Goal: Information Seeking & Learning: Learn about a topic

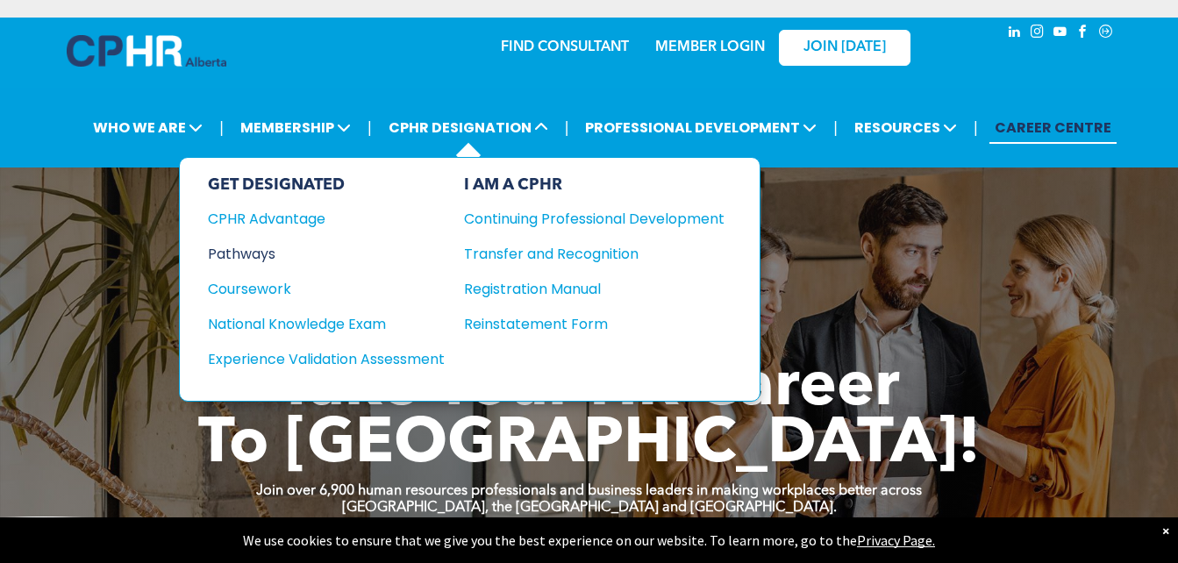
click at [260, 254] on div "Pathways" at bounding box center [314, 254] width 213 height 22
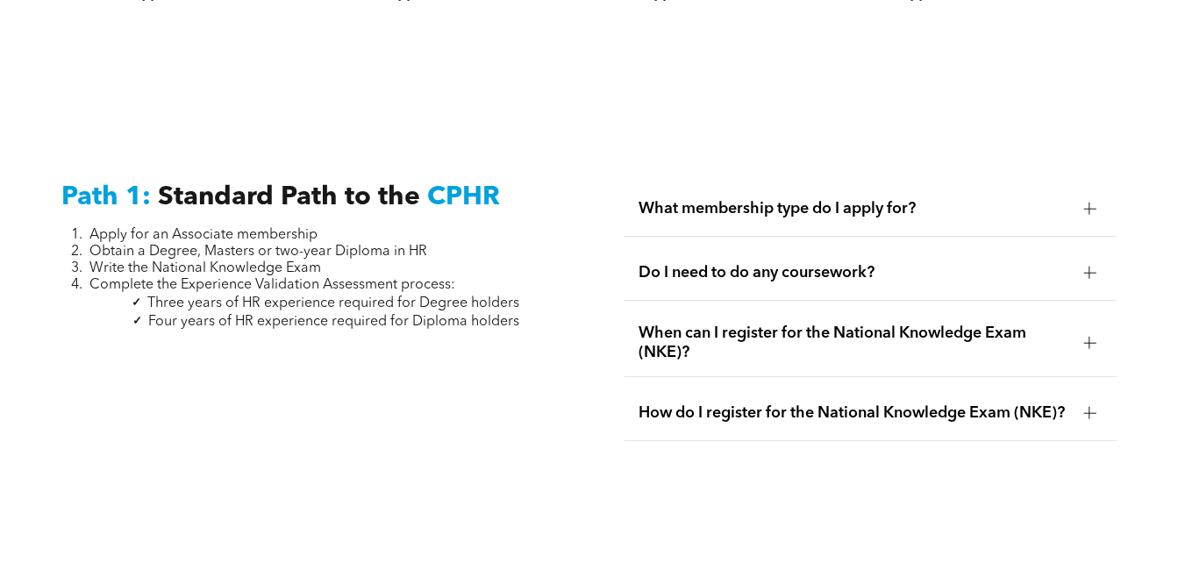
scroll to position [2278, 0]
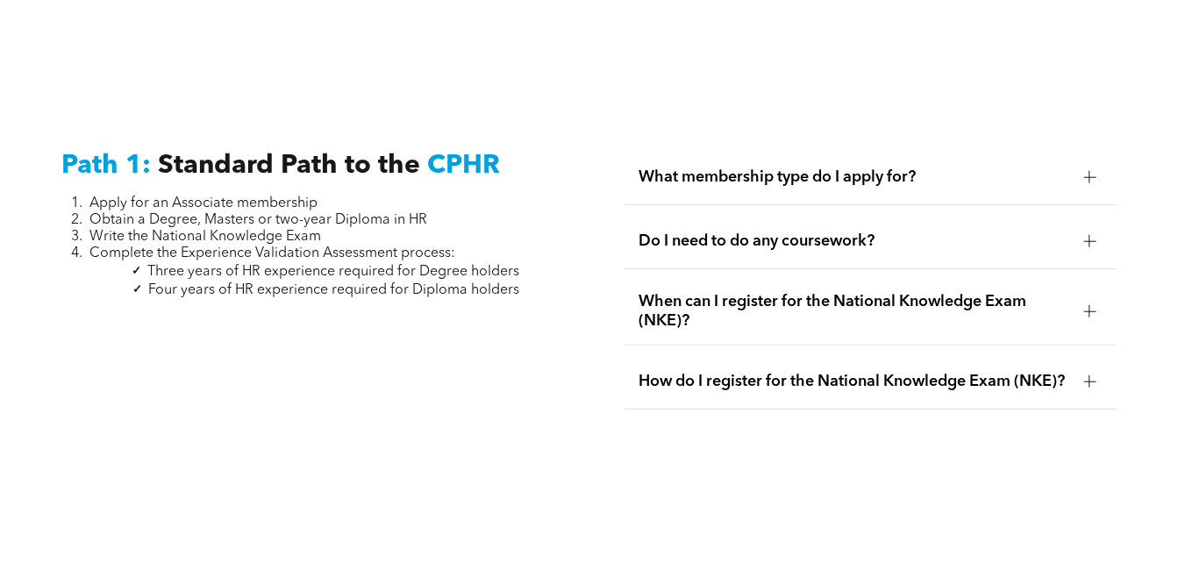
click at [906, 232] on span "Do I need to do any coursework?" at bounding box center [853, 241] width 431 height 19
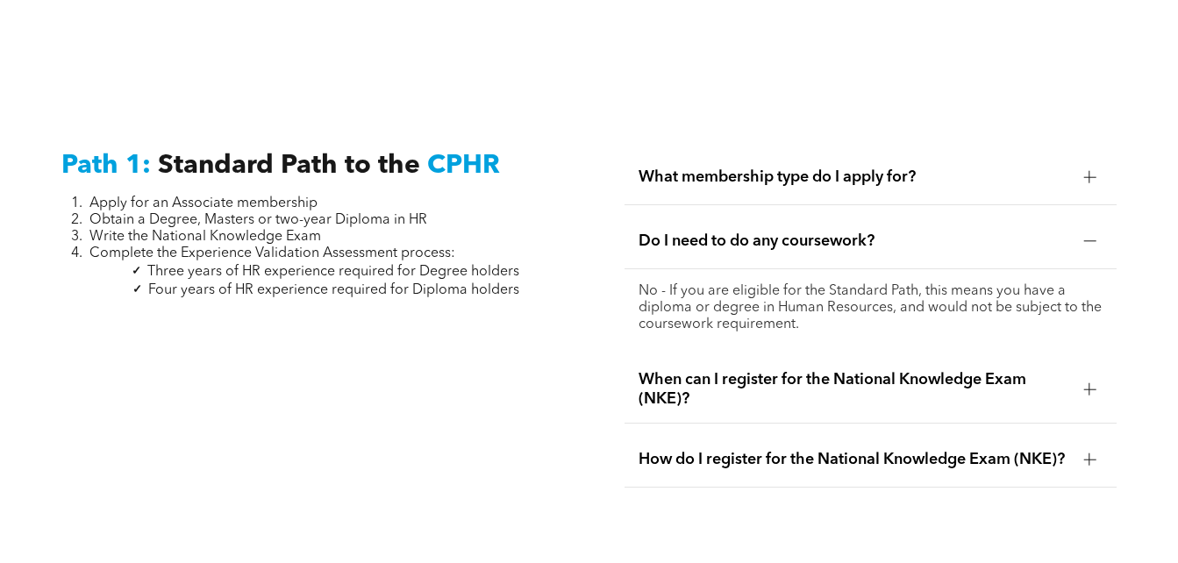
click at [906, 370] on span "When can I register for the National Knowledge Exam (NKE)?" at bounding box center [853, 389] width 431 height 39
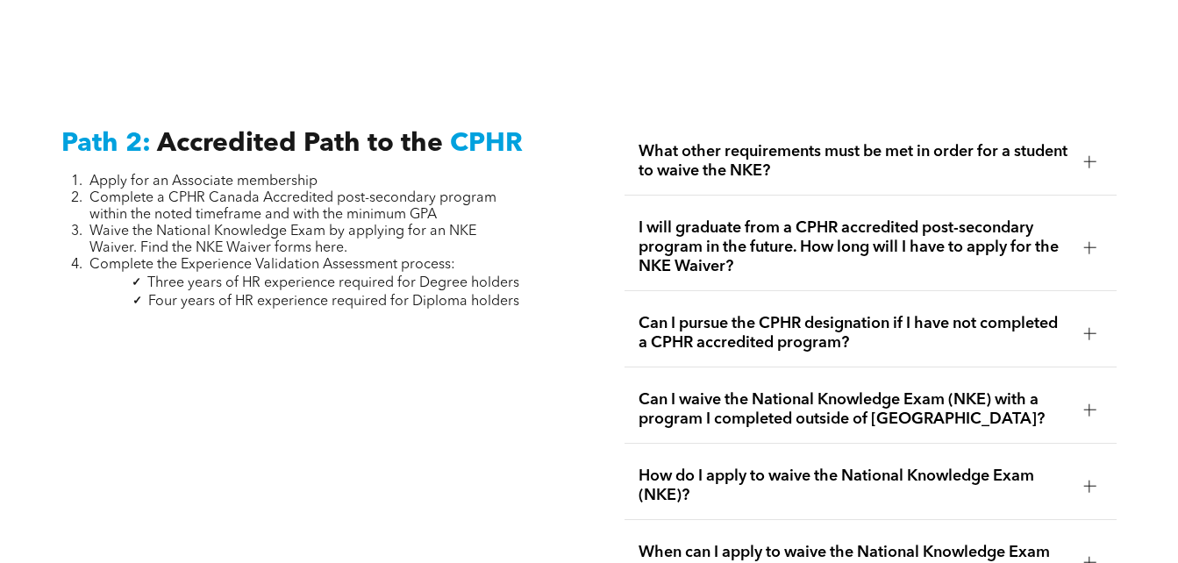
scroll to position [2800, 0]
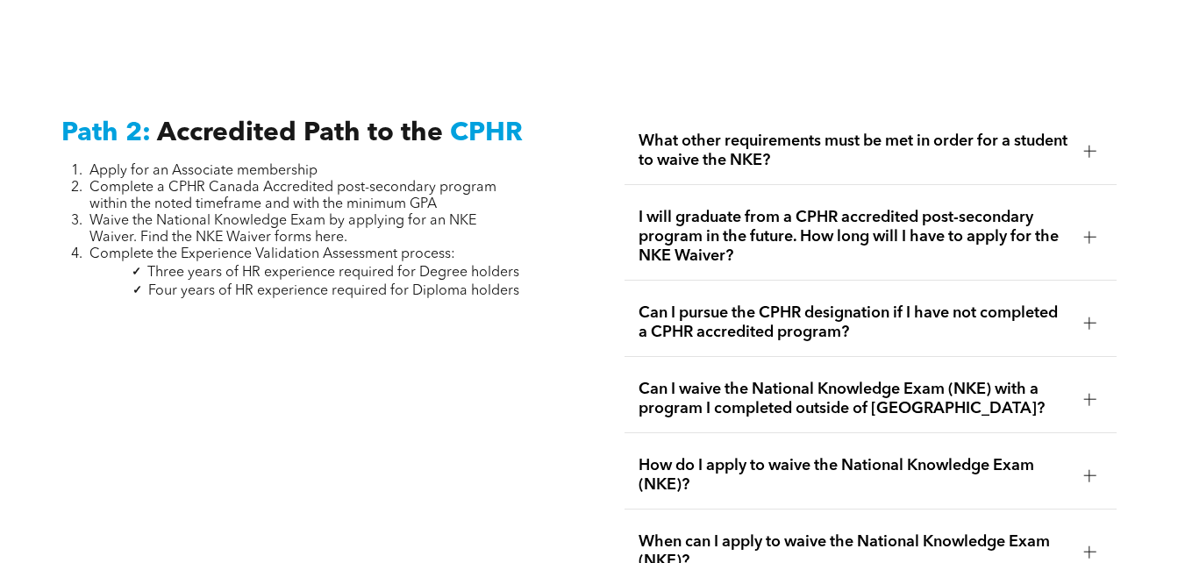
click at [963, 141] on span "What other requirements must be met in order for a student to waive the NKE?" at bounding box center [853, 151] width 431 height 39
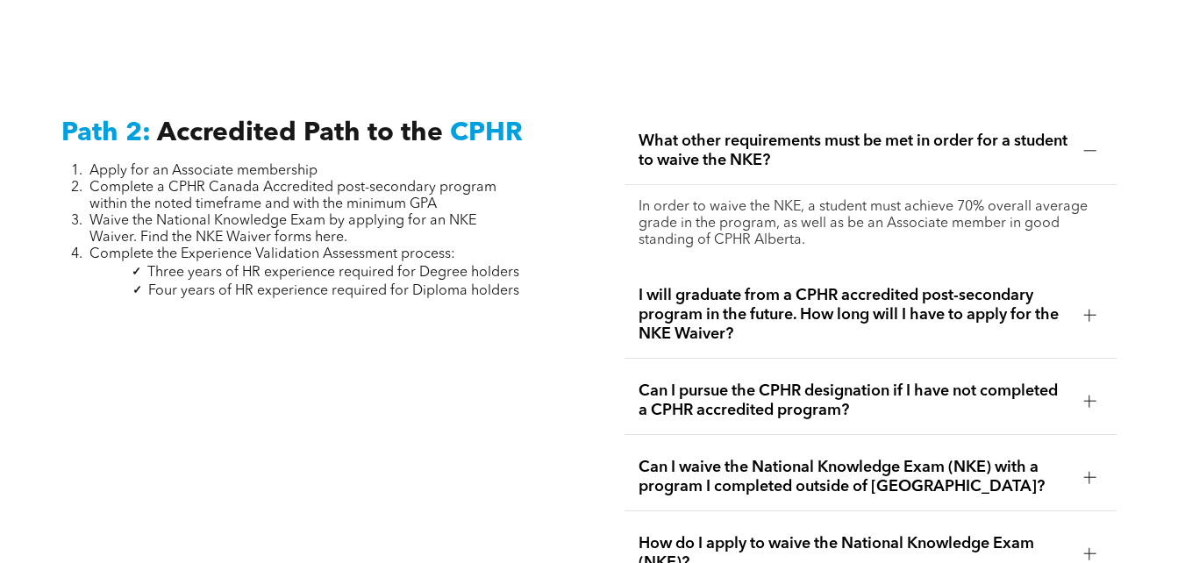
click at [916, 301] on span "I will graduate from a CPHR accredited post-secondary program in the future. Ho…" at bounding box center [853, 315] width 431 height 58
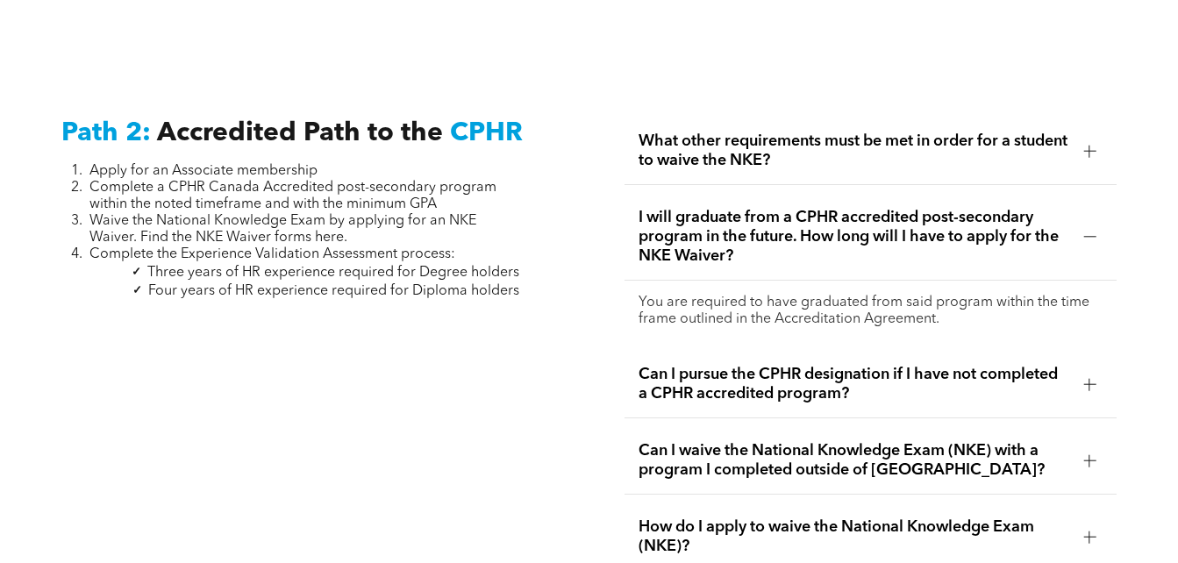
click at [928, 365] on span "Can I pursue the CPHR designation if I have not completed a CPHR accredited pro…" at bounding box center [853, 384] width 431 height 39
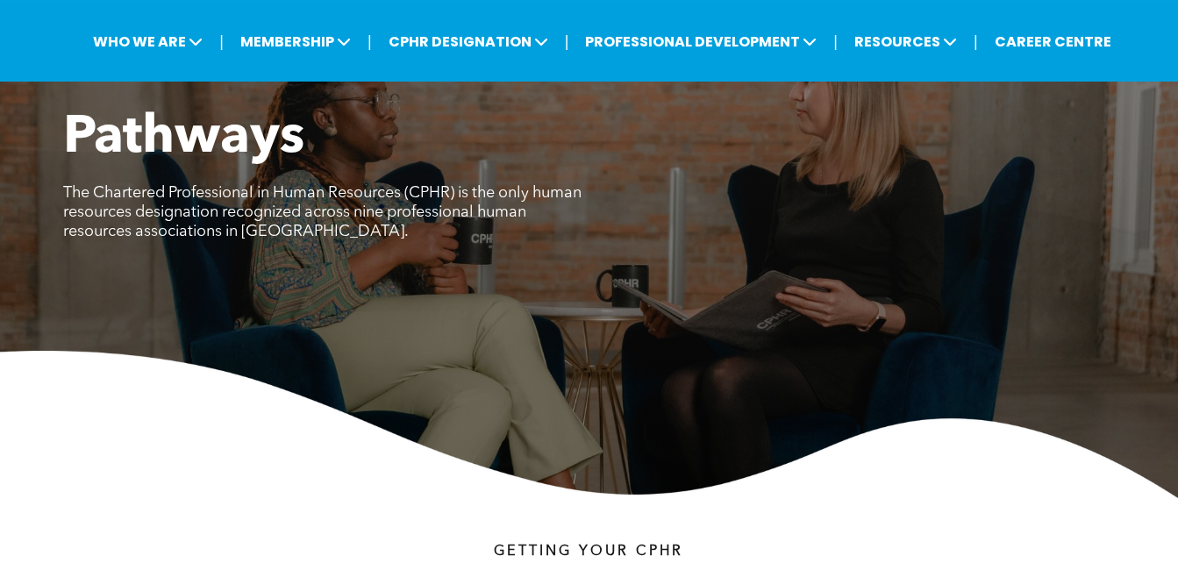
scroll to position [0, 0]
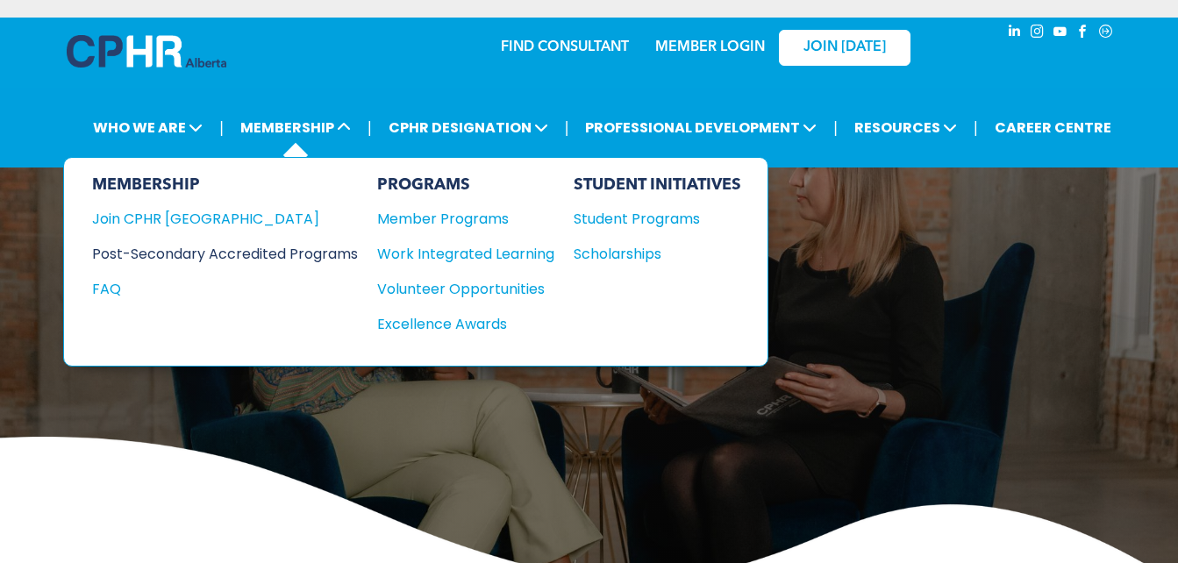
click at [278, 259] on div "Post-Secondary Accredited Programs" at bounding box center [211, 254] width 239 height 22
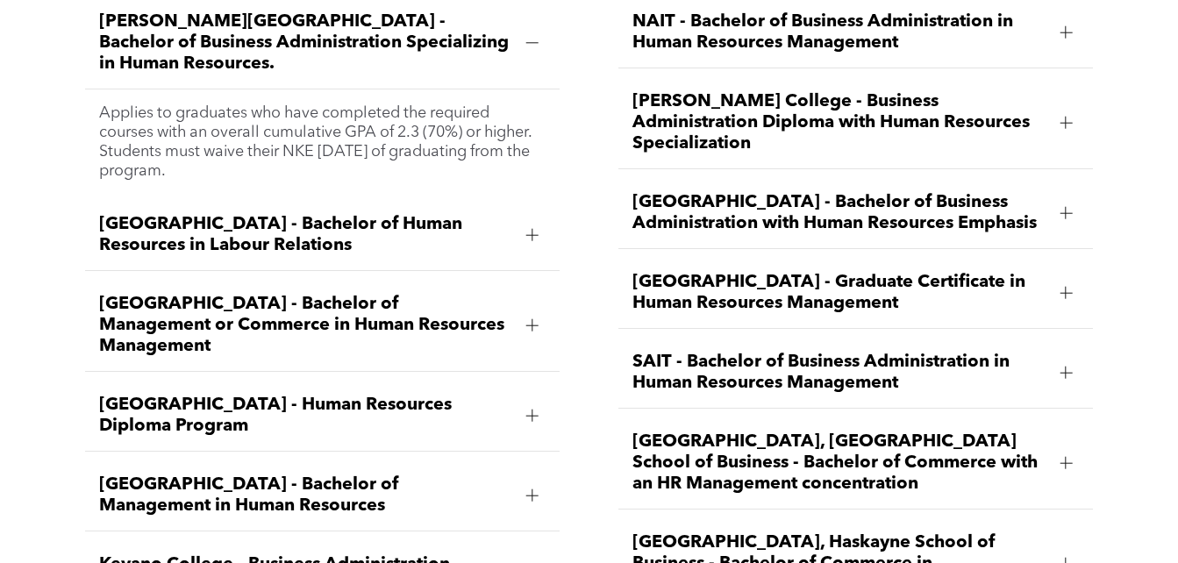
scroll to position [2235, 0]
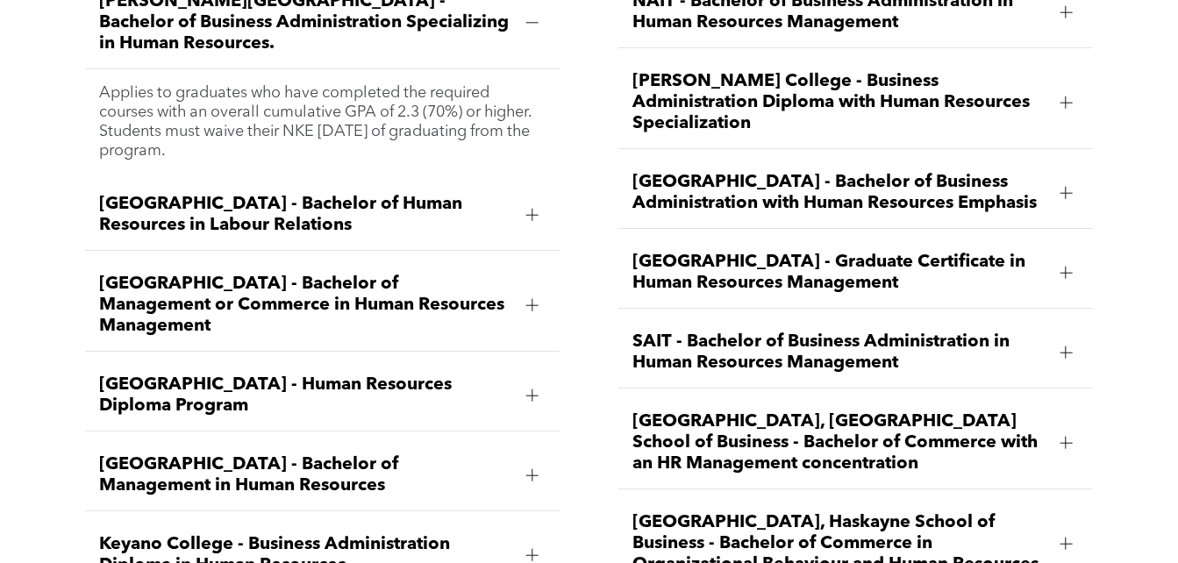
click at [420, 282] on div "[GEOGRAPHIC_DATA] - Bachelor of Management or Commerce in Human Resources Manag…" at bounding box center [322, 306] width 474 height 92
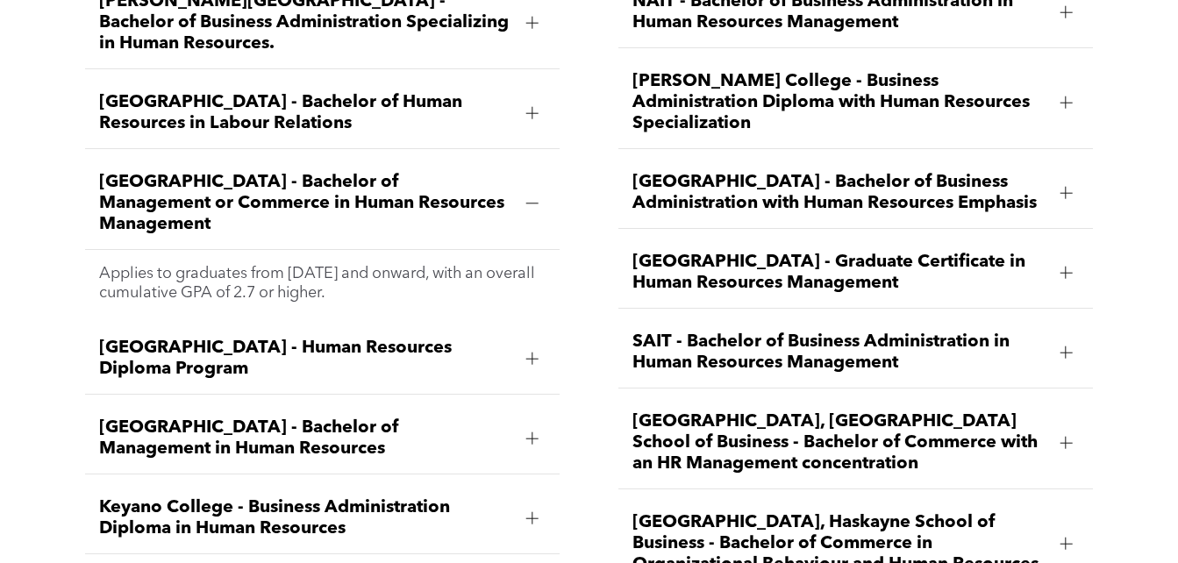
click at [369, 92] on span "[GEOGRAPHIC_DATA] - Bachelor of Human Resources in Labour Relations" at bounding box center [305, 113] width 413 height 42
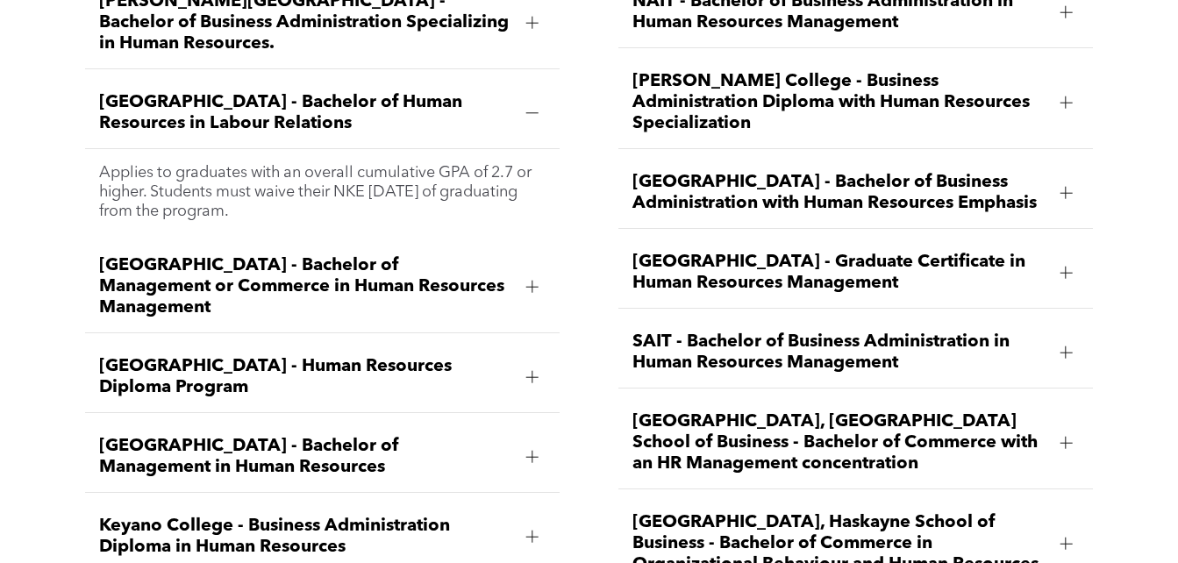
click at [367, 255] on span "[GEOGRAPHIC_DATA] - Bachelor of Management or Commerce in Human Resources Manag…" at bounding box center [305, 286] width 413 height 63
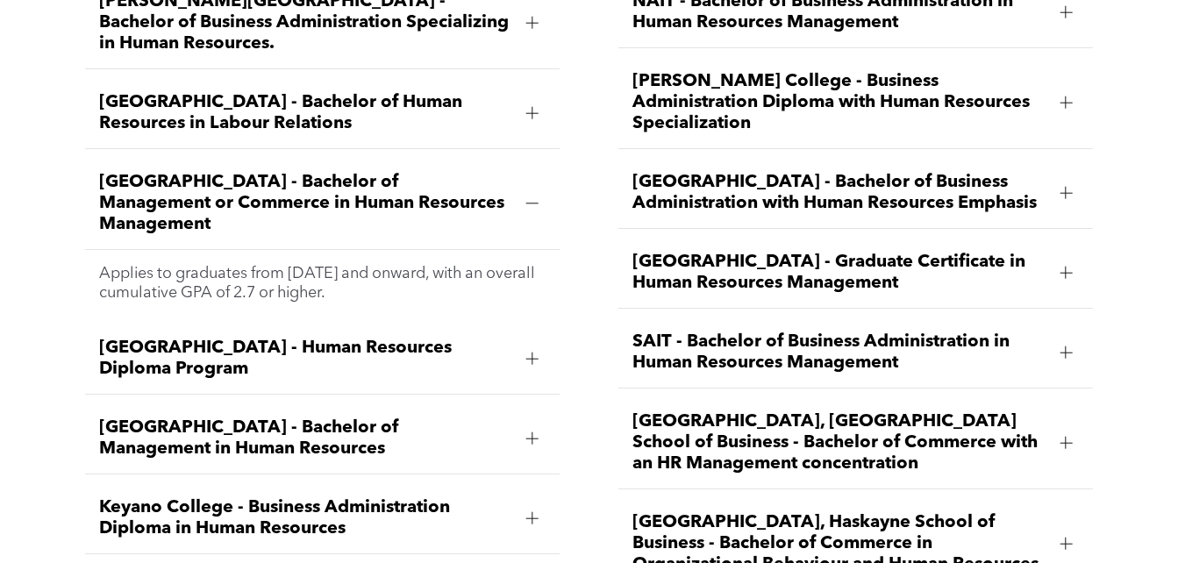
click at [352, 100] on div "[GEOGRAPHIC_DATA] - Bachelor of Human Resources in Labour Relations" at bounding box center [322, 113] width 474 height 71
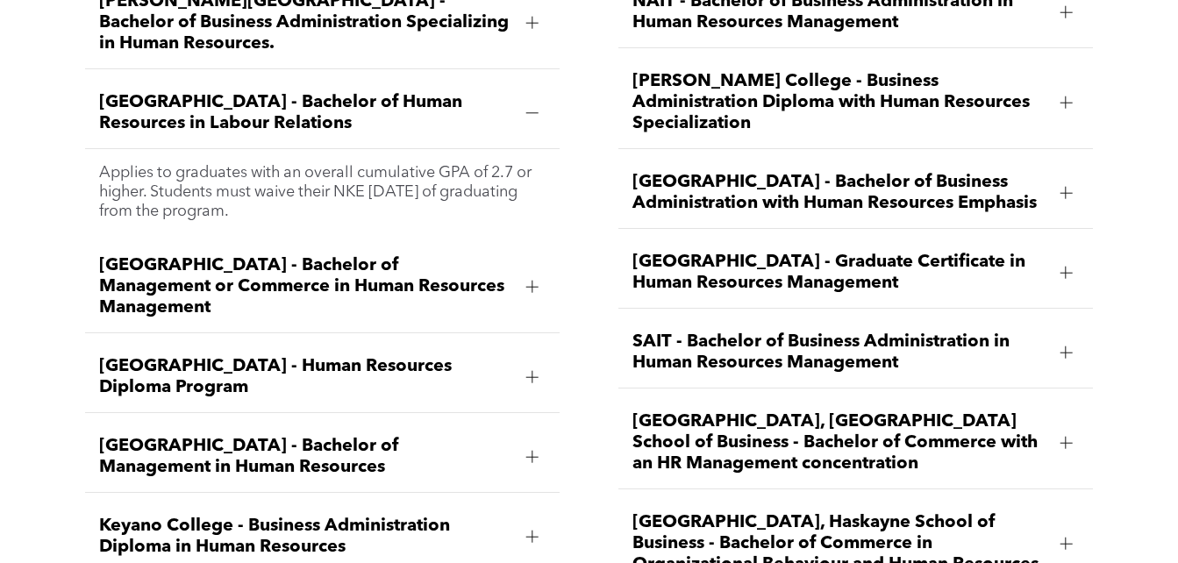
click at [308, 255] on span "[GEOGRAPHIC_DATA] - Bachelor of Management or Commerce in Human Resources Manag…" at bounding box center [305, 286] width 413 height 63
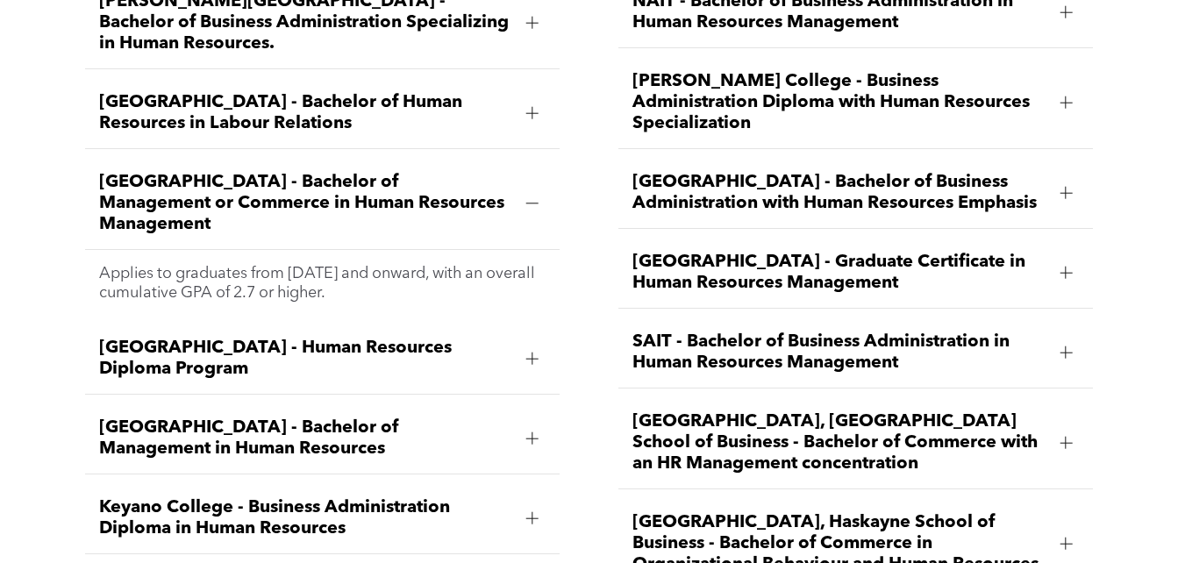
click at [303, 338] on span "[GEOGRAPHIC_DATA] - Human Resources Diploma Program" at bounding box center [305, 359] width 413 height 42
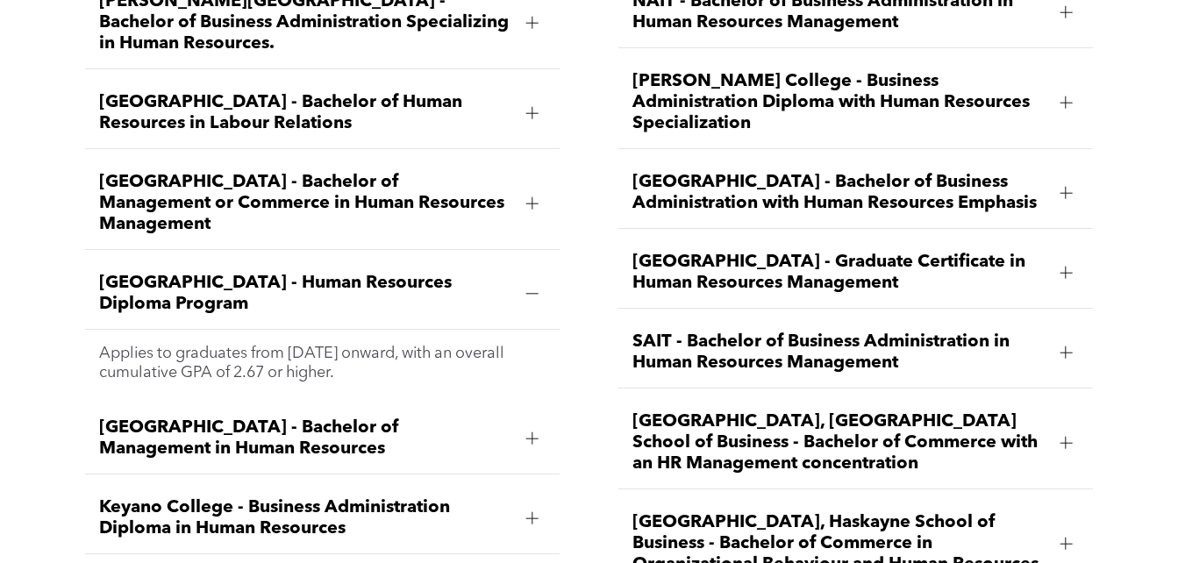
click at [303, 273] on span "[GEOGRAPHIC_DATA] - Human Resources Diploma Program" at bounding box center [305, 294] width 413 height 42
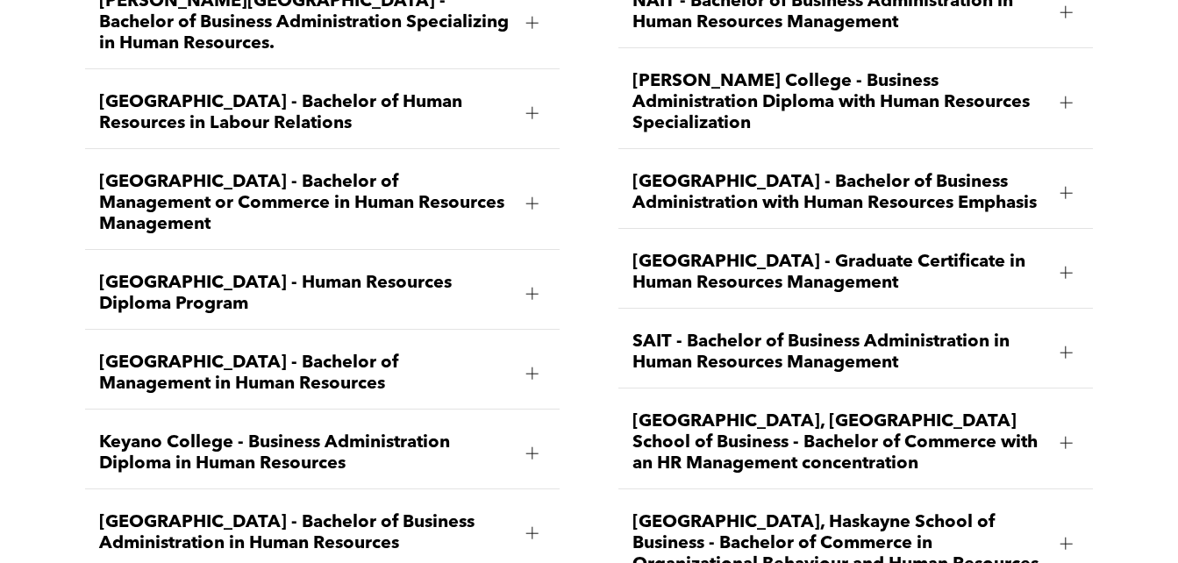
click at [291, 512] on span "[GEOGRAPHIC_DATA] - Bachelor of Business Administration in Human Resources" at bounding box center [305, 533] width 413 height 42
click at [431, 158] on div "[GEOGRAPHIC_DATA] - Bachelor of Management or Commerce in Human Resources Manag…" at bounding box center [322, 204] width 474 height 92
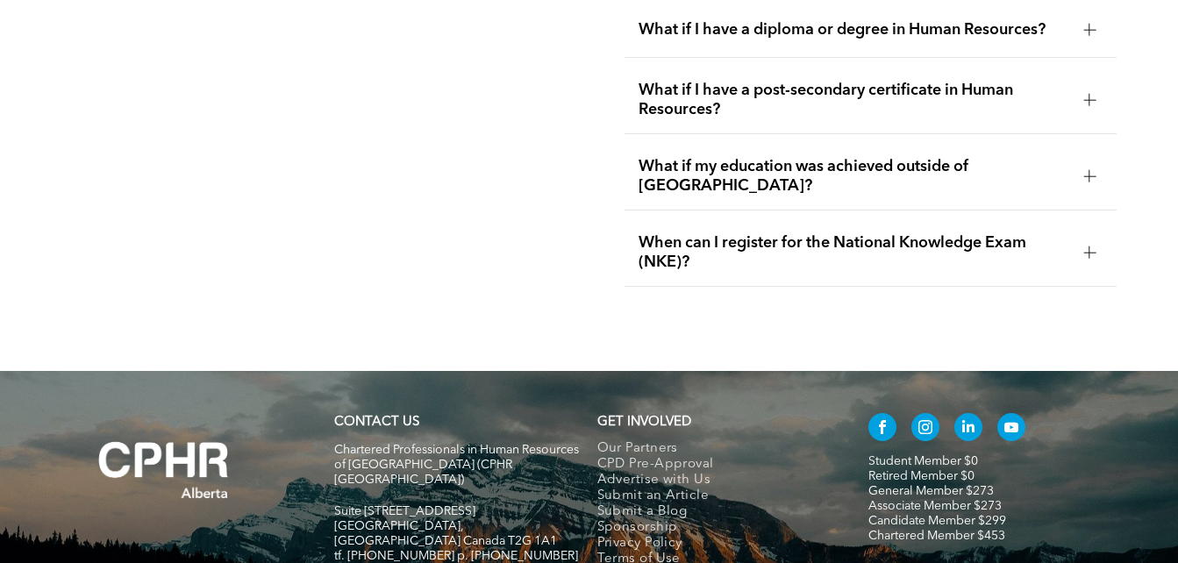
scroll to position [5684, 0]
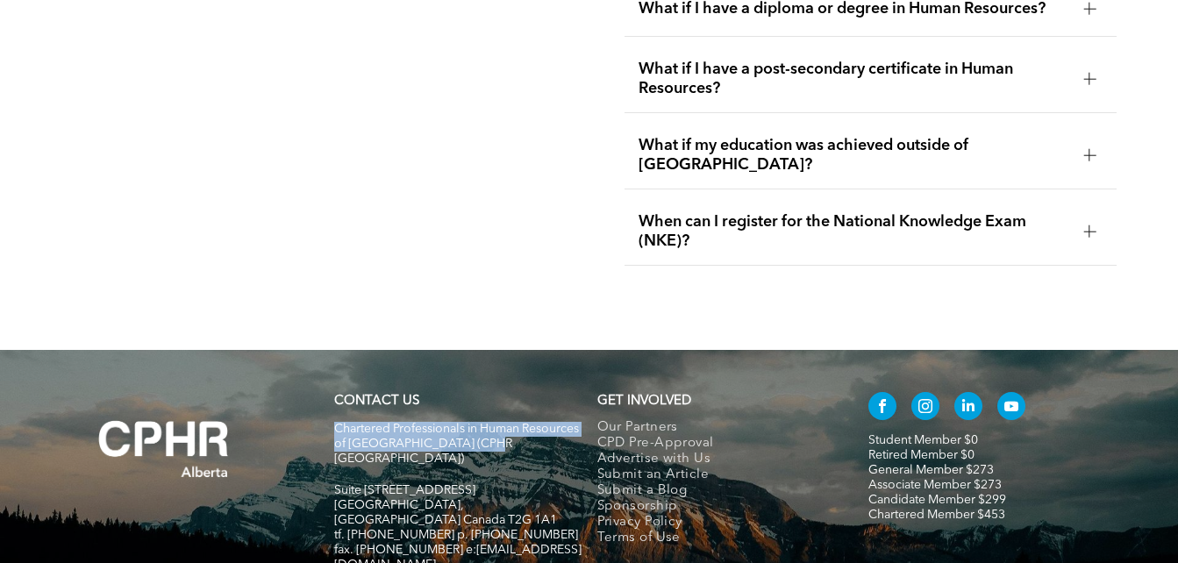
drag, startPoint x: 537, startPoint y: 360, endPoint x: 332, endPoint y: 343, distance: 205.9
click at [332, 385] on div "CONTACT US Chartered Professionals in Human Resources of Alberta (CPHR Alberta)…" at bounding box center [457, 491] width 263 height 212
click at [330, 385] on div "CONTACT US Chartered Professionals in Human Resources of Alberta (CPHR Alberta)…" at bounding box center [457, 491] width 263 height 212
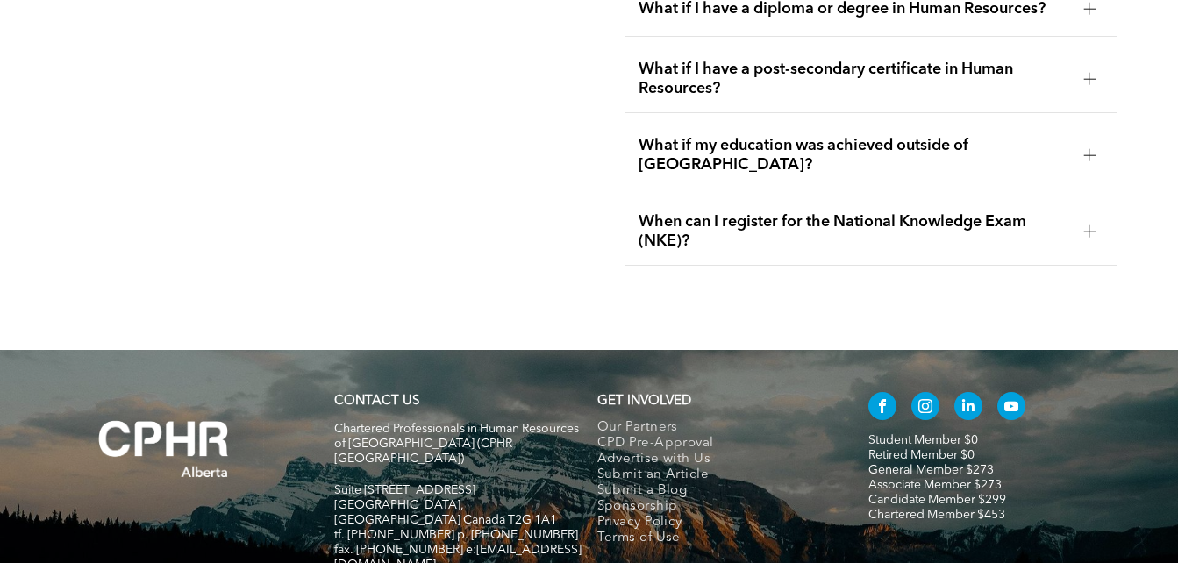
click at [330, 385] on div "CONTACT US Chartered Professionals in Human Resources of Alberta (CPHR Alberta)…" at bounding box center [457, 491] width 263 height 212
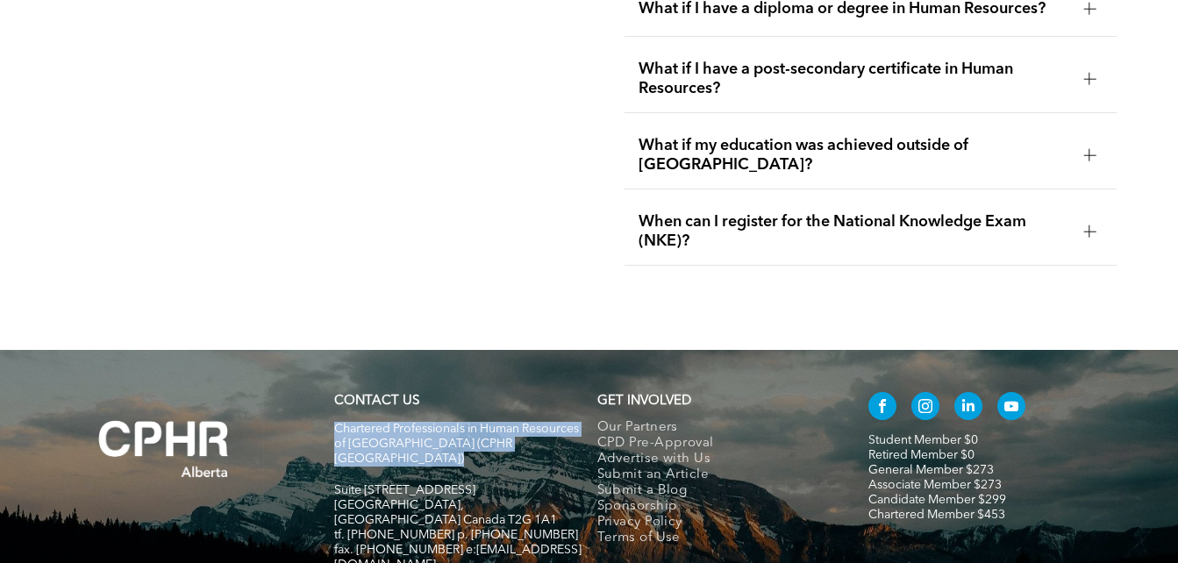
click at [330, 385] on div "CONTACT US Chartered Professionals in Human Resources of Alberta (CPHR Alberta)…" at bounding box center [457, 491] width 263 height 212
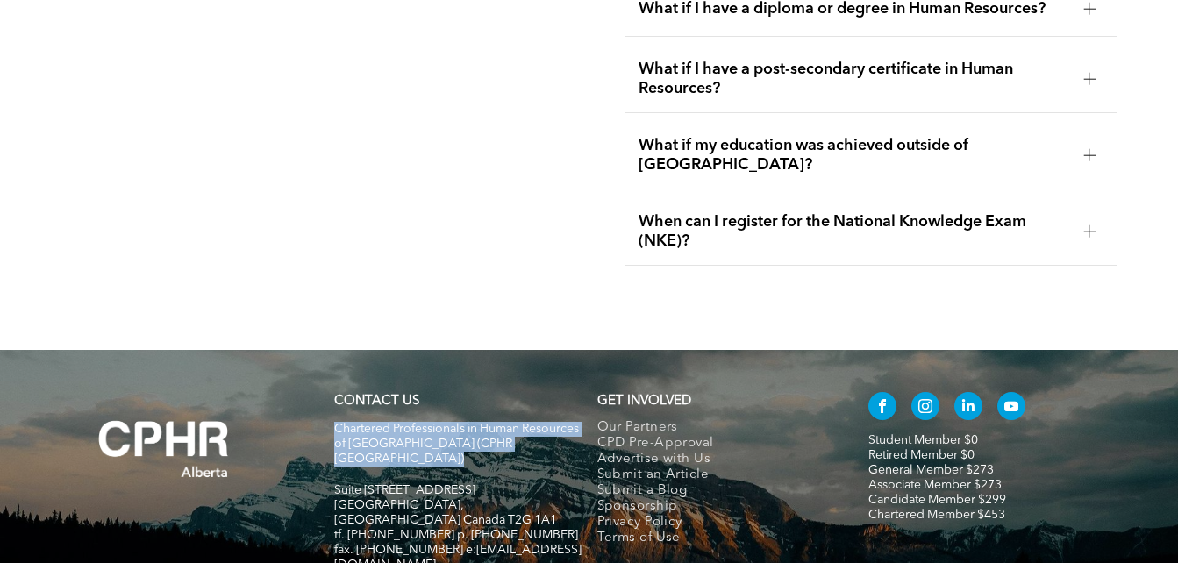
click at [330, 385] on div "CONTACT US Chartered Professionals in Human Resources of Alberta (CPHR Alberta)…" at bounding box center [457, 491] width 263 height 212
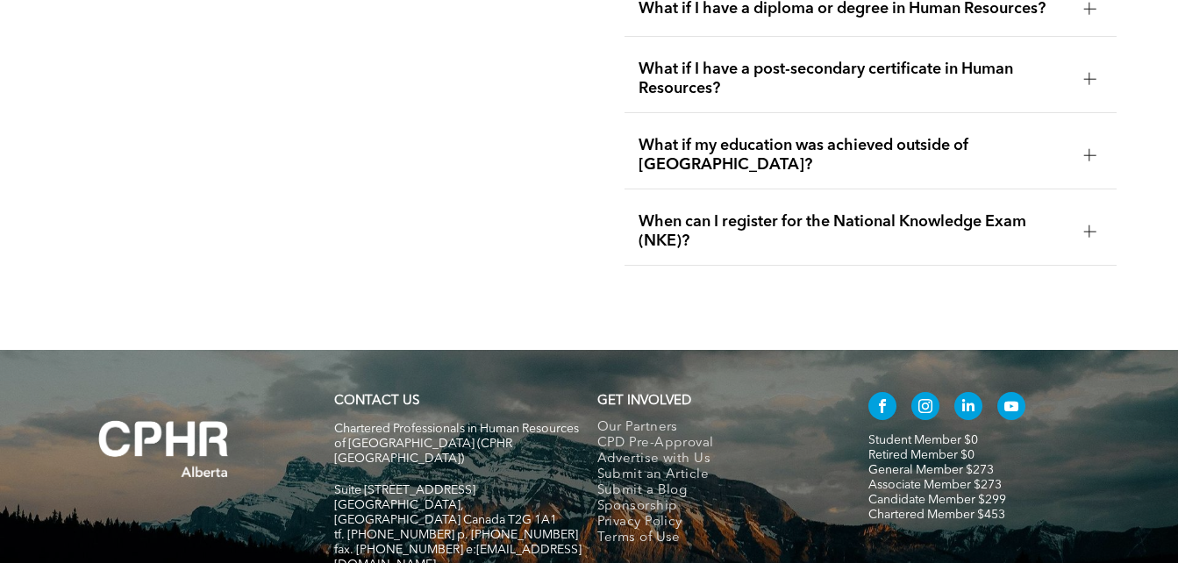
click at [330, 385] on div "CONTACT US Chartered Professionals in Human Resources of Alberta (CPHR Alberta)…" at bounding box center [457, 491] width 263 height 212
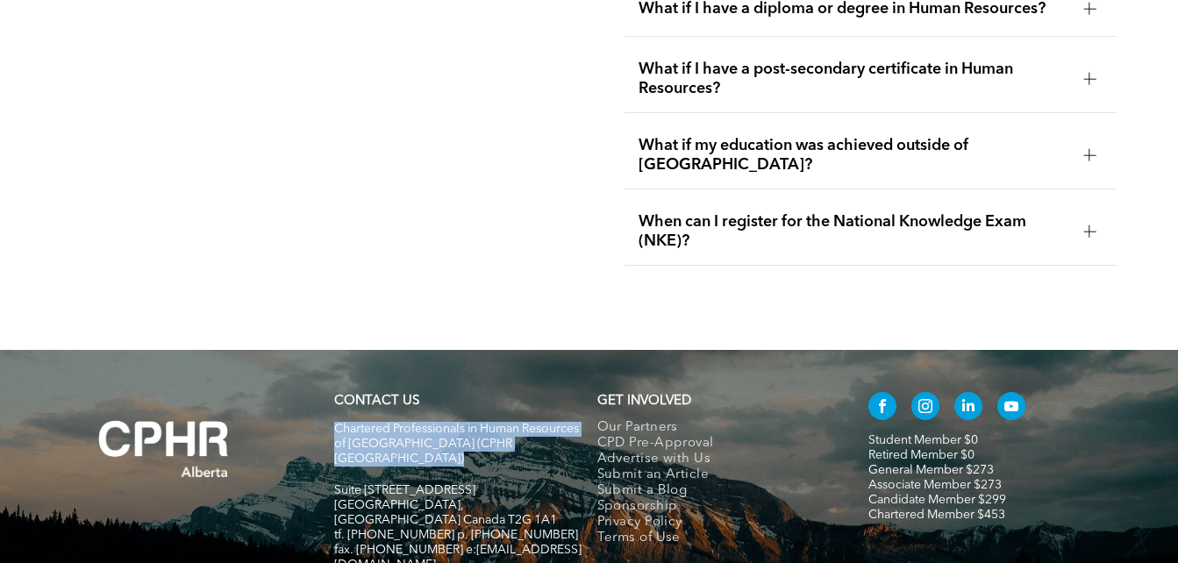
click at [330, 385] on div "CONTACT US Chartered Professionals in Human Resources of Alberta (CPHR Alberta)…" at bounding box center [457, 491] width 263 height 212
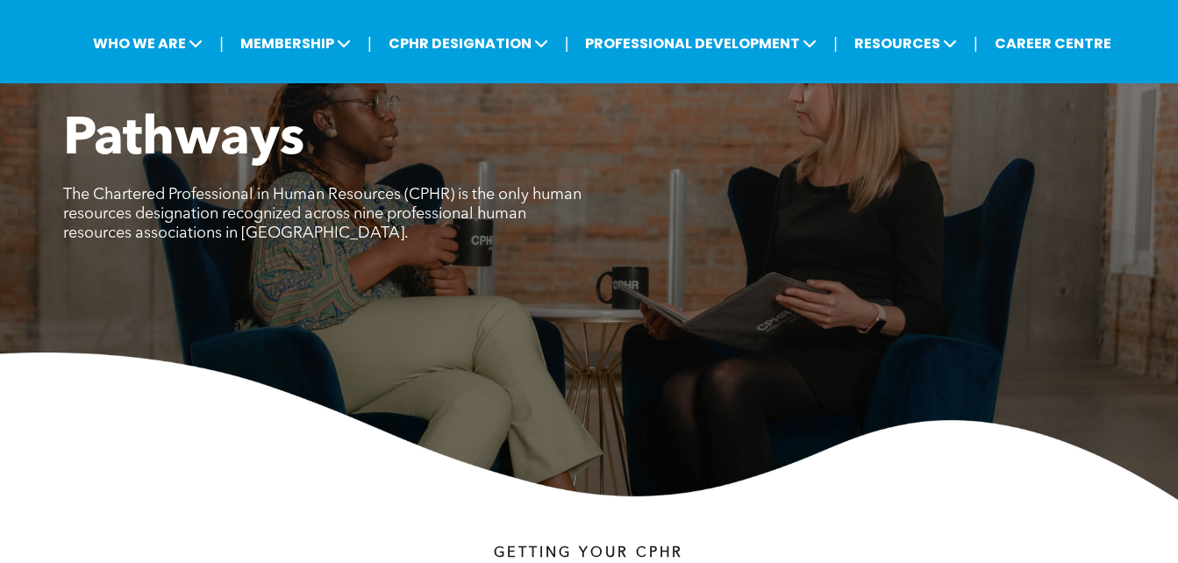
scroll to position [0, 0]
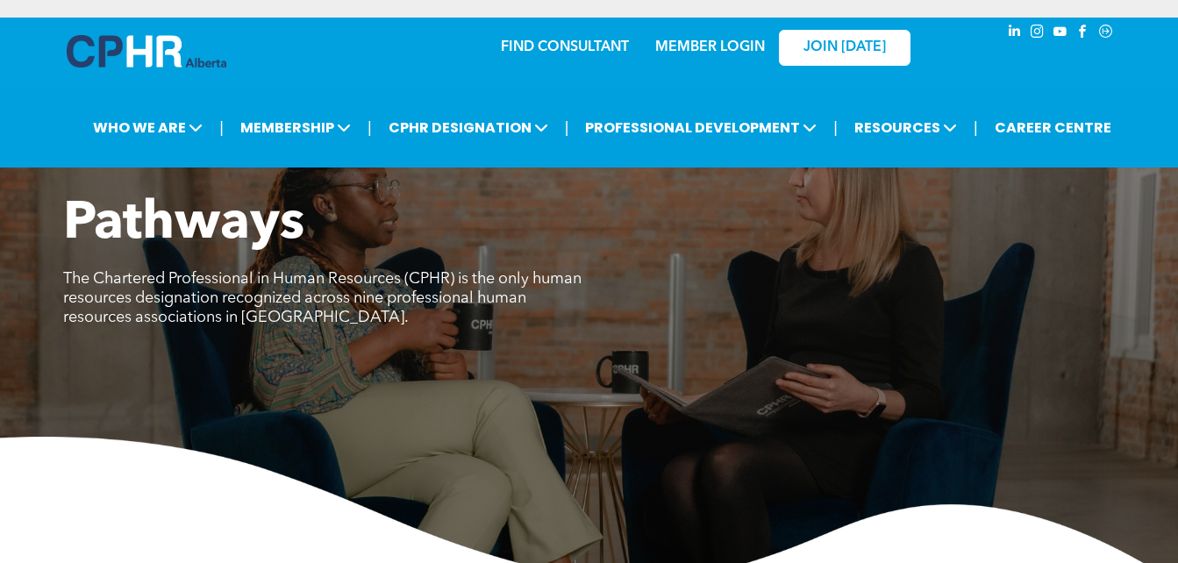
click at [1165, 28] on div "FIND CONSULTANT MEMBER LOGIN JOIN TODAY" at bounding box center [589, 59] width 1178 height 83
click at [932, 379] on div "Pathways The Chartered Professional in Human Resources (CPHR) is the only human…" at bounding box center [589, 388] width 1178 height 391
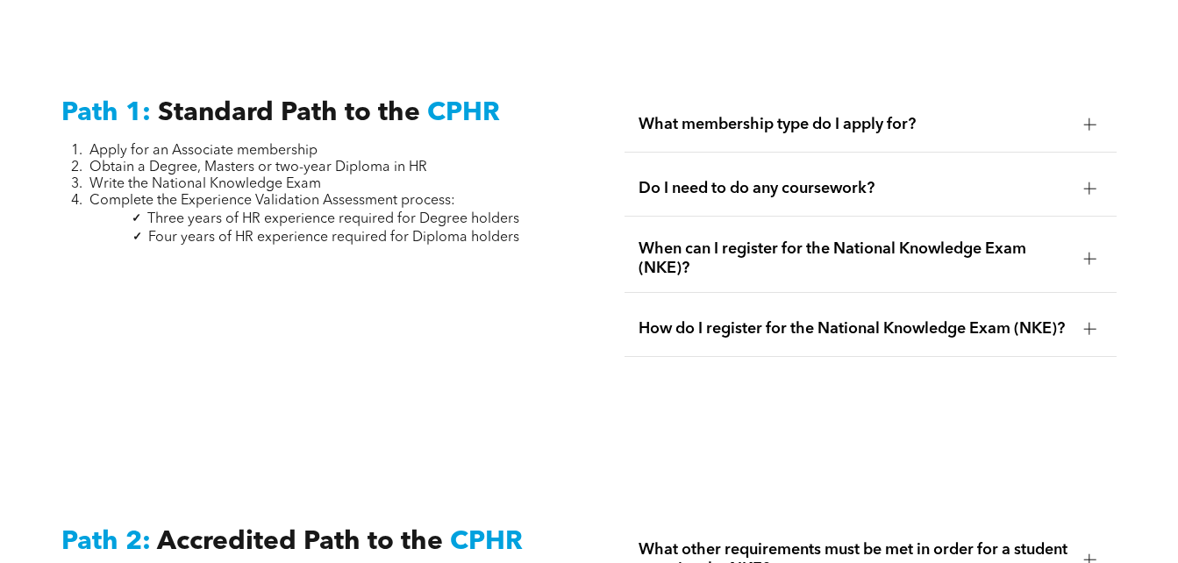
scroll to position [2362, 0]
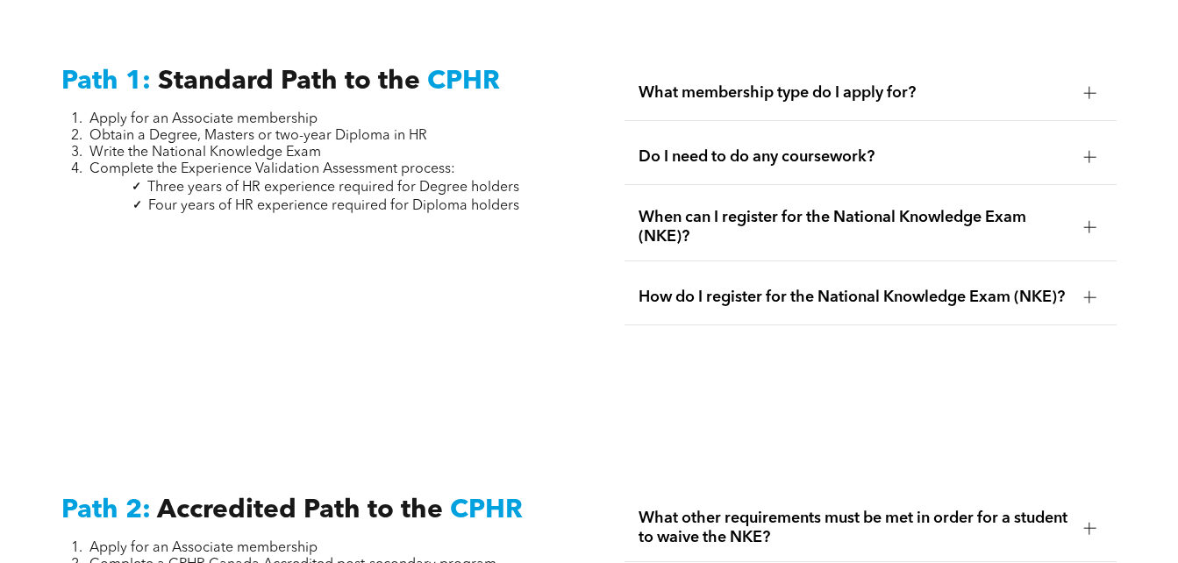
click at [1029, 82] on div "What membership type do I apply for?" at bounding box center [870, 93] width 492 height 55
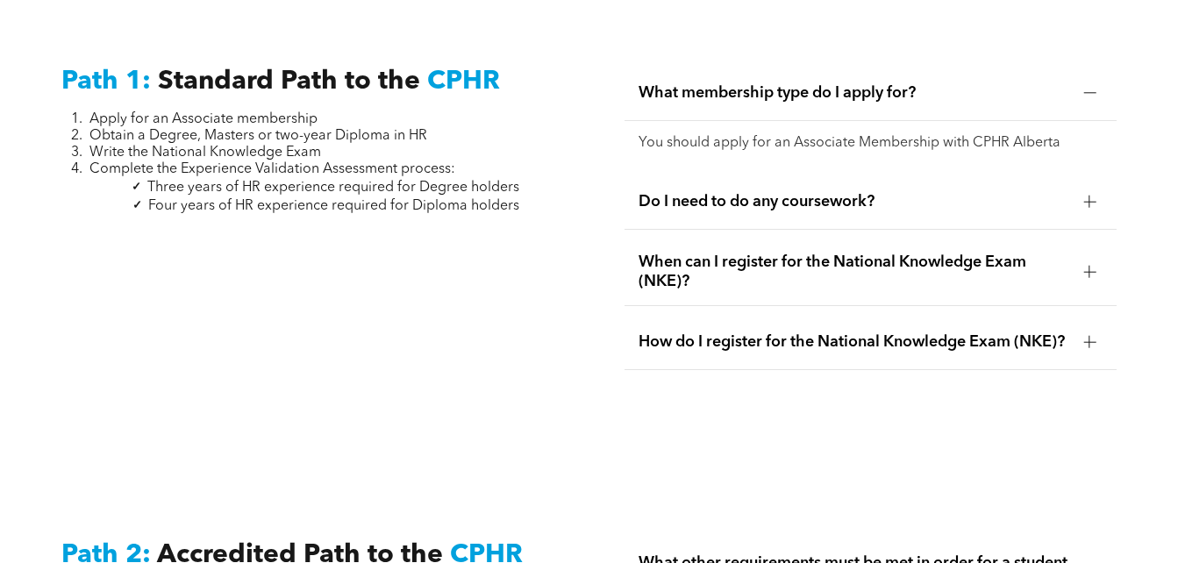
click at [1029, 82] on div "What membership type do I apply for?" at bounding box center [870, 93] width 492 height 55
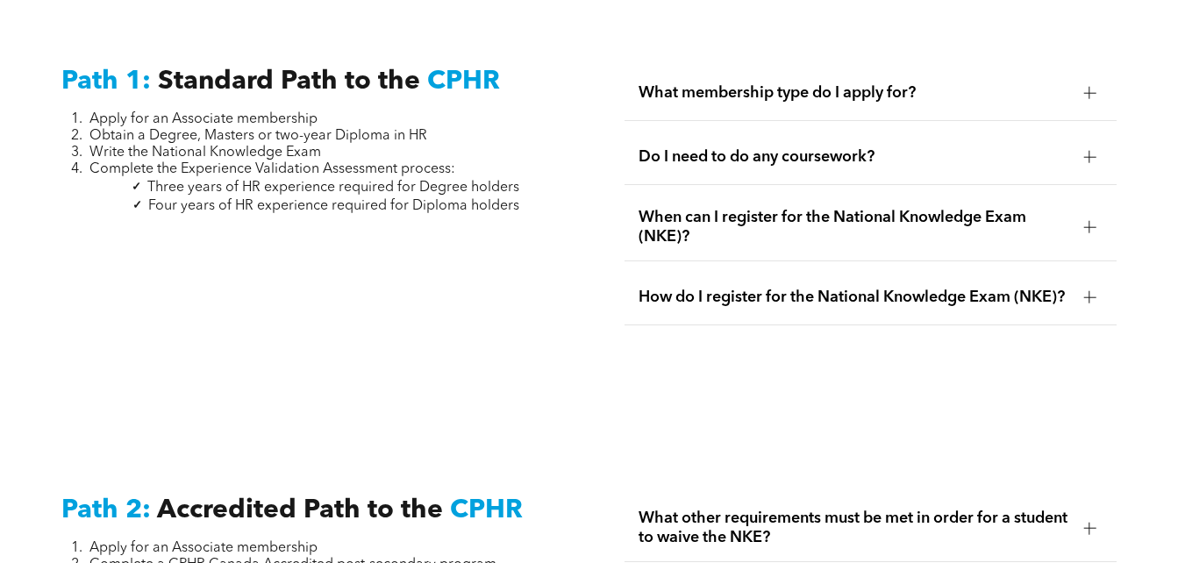
click at [1025, 208] on span "When can I register for the National Knowledge Exam (NKE)?" at bounding box center [853, 227] width 431 height 39
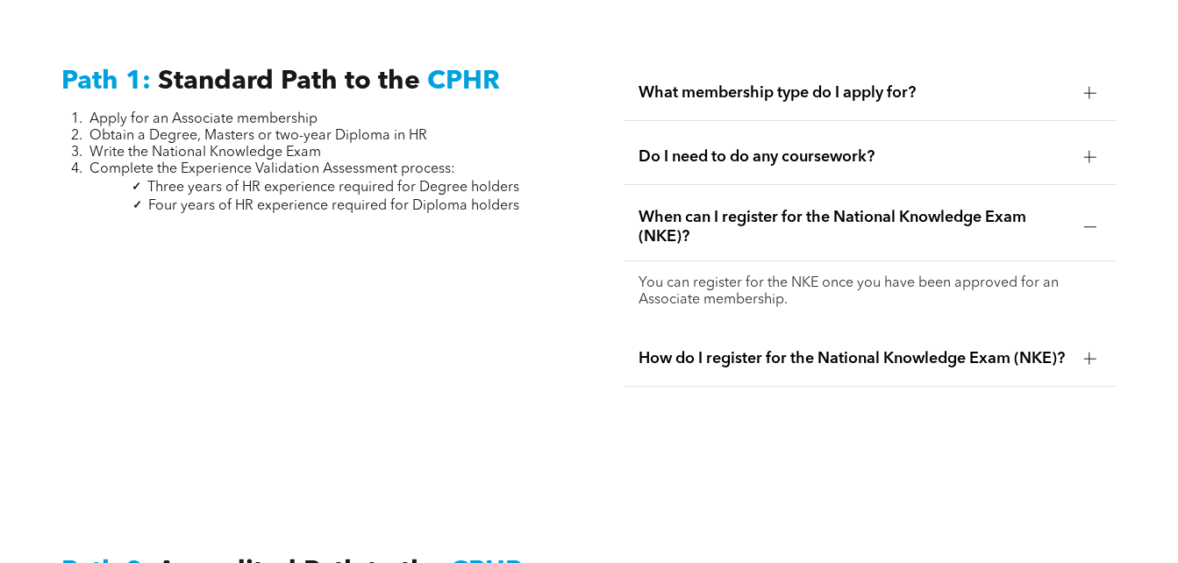
click at [1025, 208] on span "When can I register for the National Knowledge Exam (NKE)?" at bounding box center [853, 227] width 431 height 39
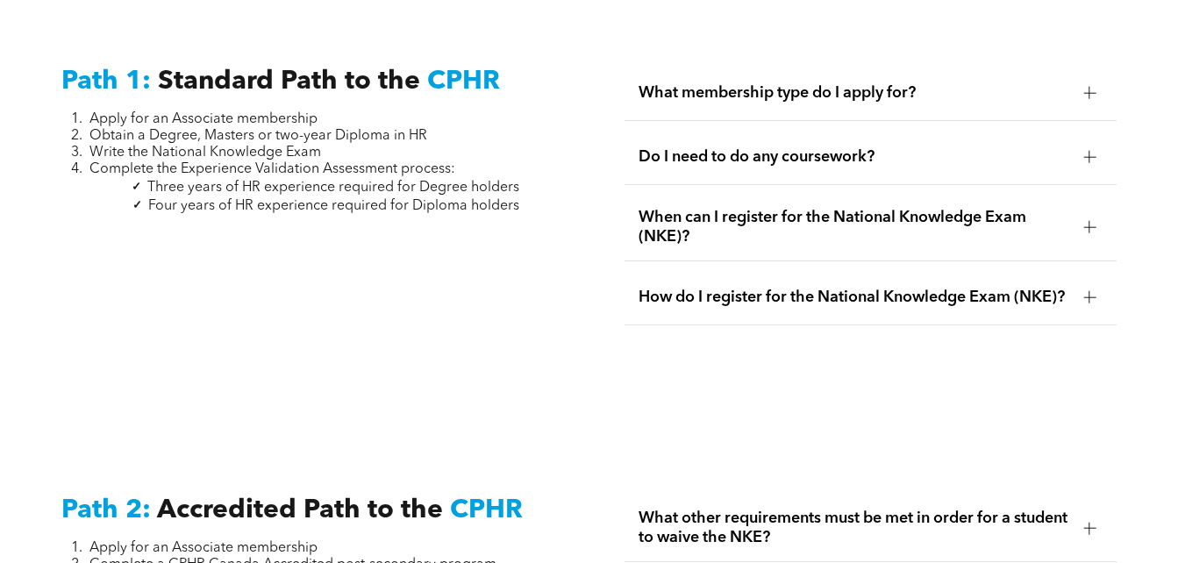
click at [1004, 288] on span "How do I register for the National Knowledge Exam (NKE)?" at bounding box center [853, 297] width 431 height 19
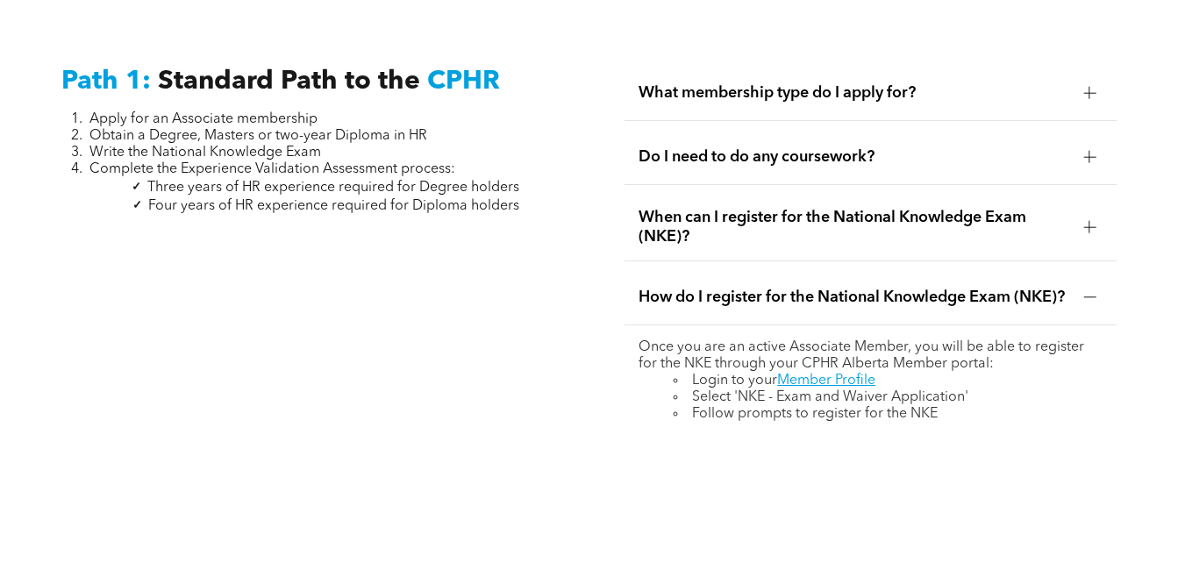
click at [1004, 288] on span "How do I register for the National Knowledge Exam (NKE)?" at bounding box center [853, 297] width 431 height 19
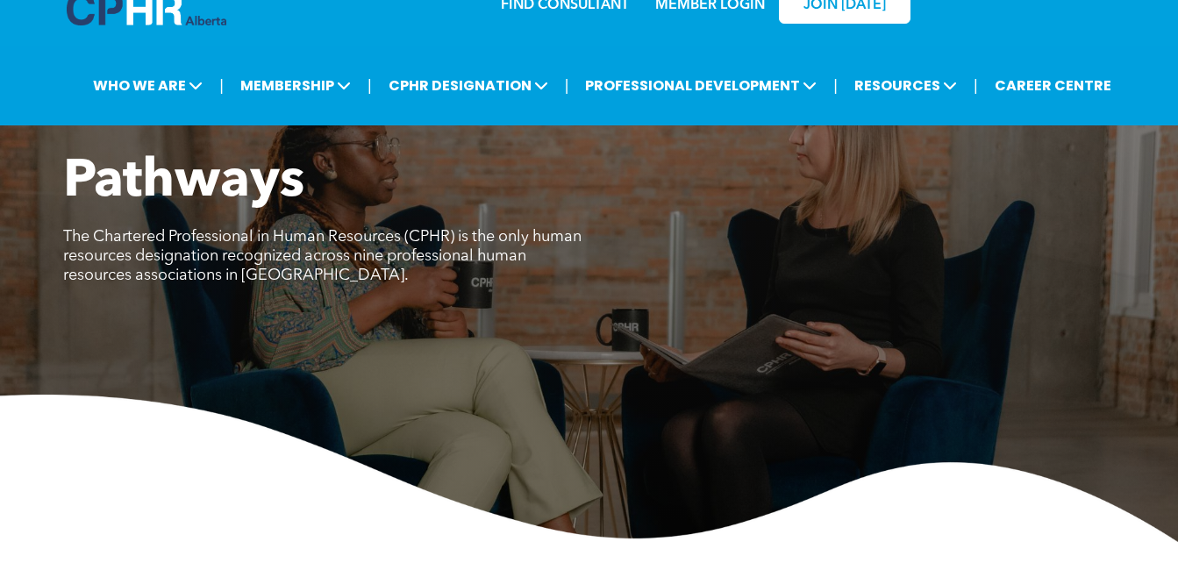
scroll to position [0, 0]
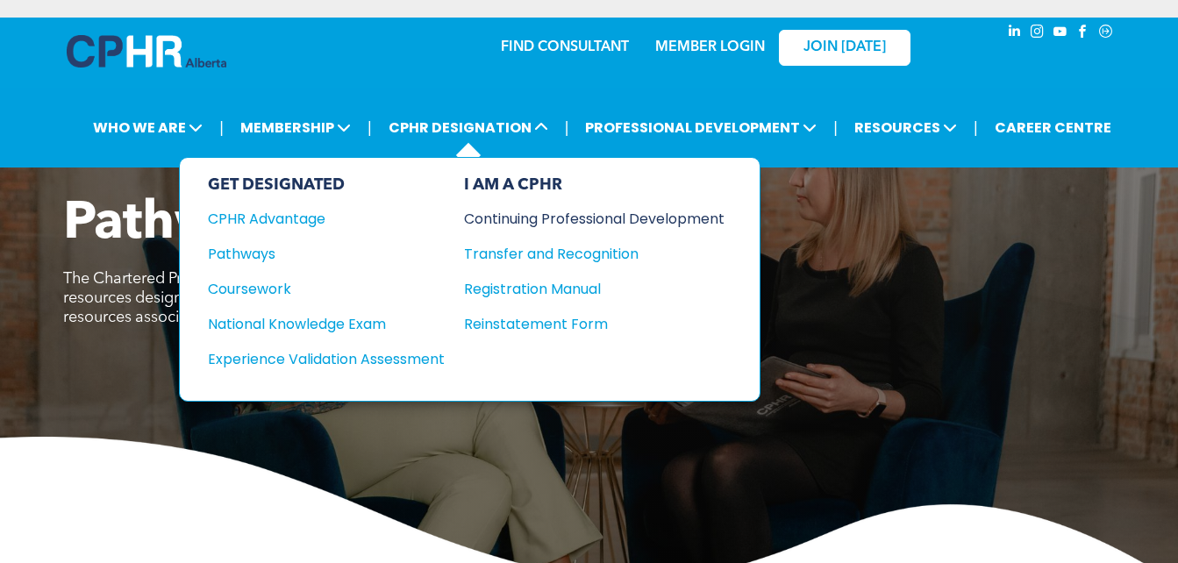
click at [590, 223] on div "Continuing Professional Development" at bounding box center [581, 219] width 234 height 22
